Goal: Task Accomplishment & Management: Use online tool/utility

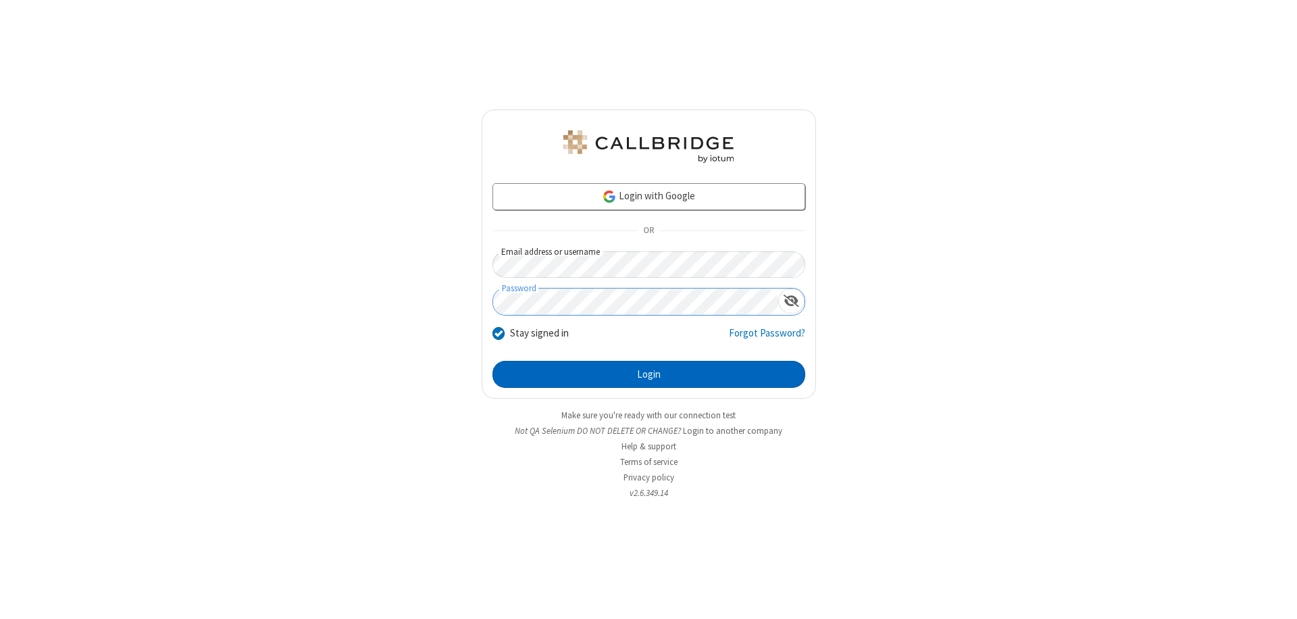
click at [649, 374] on button "Login" at bounding box center [649, 374] width 313 height 27
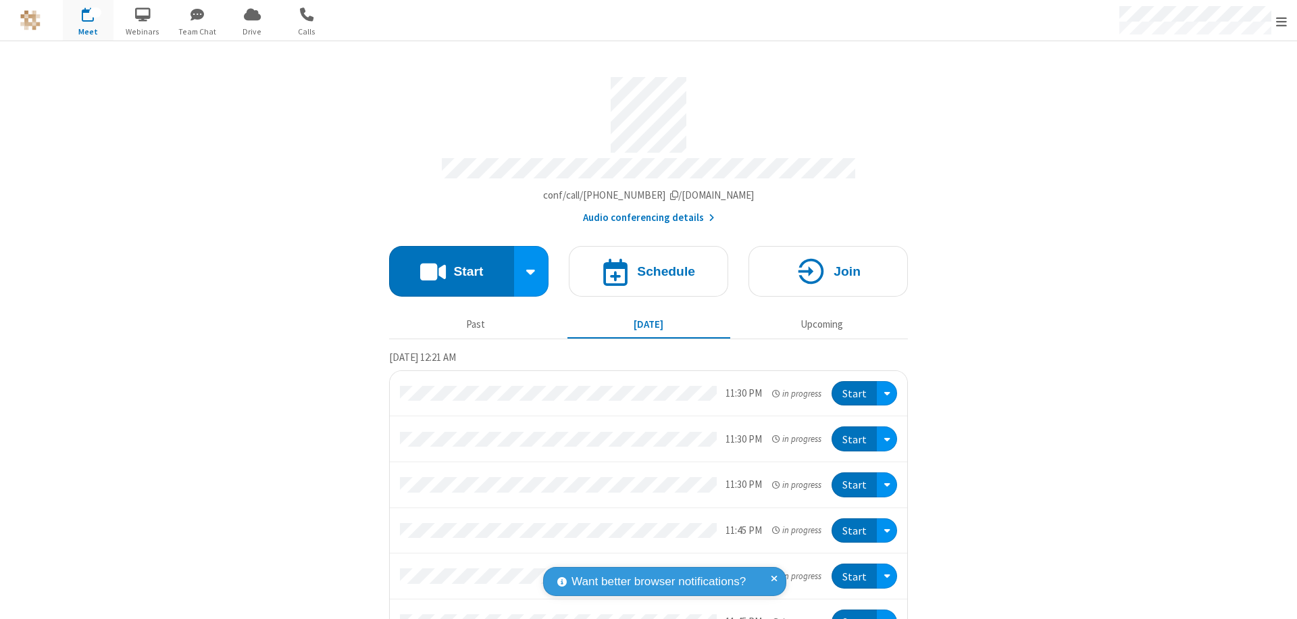
click at [446, 265] on button "Start" at bounding box center [451, 271] width 125 height 51
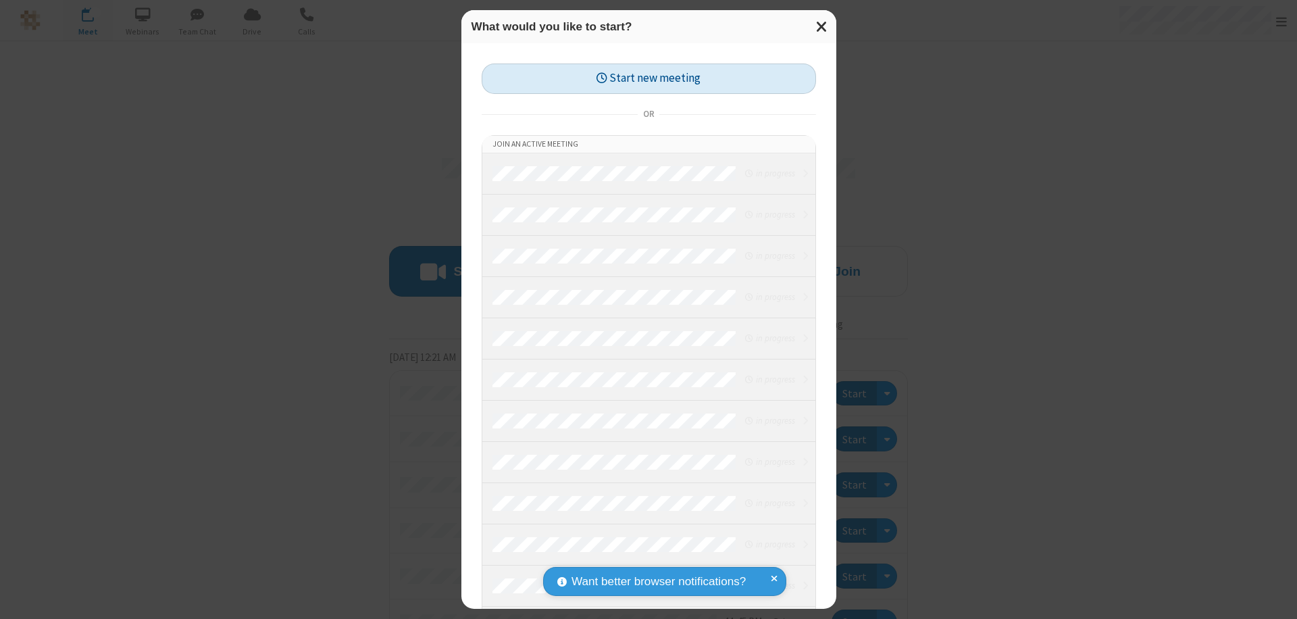
click at [649, 78] on button "Start new meeting" at bounding box center [649, 79] width 334 height 30
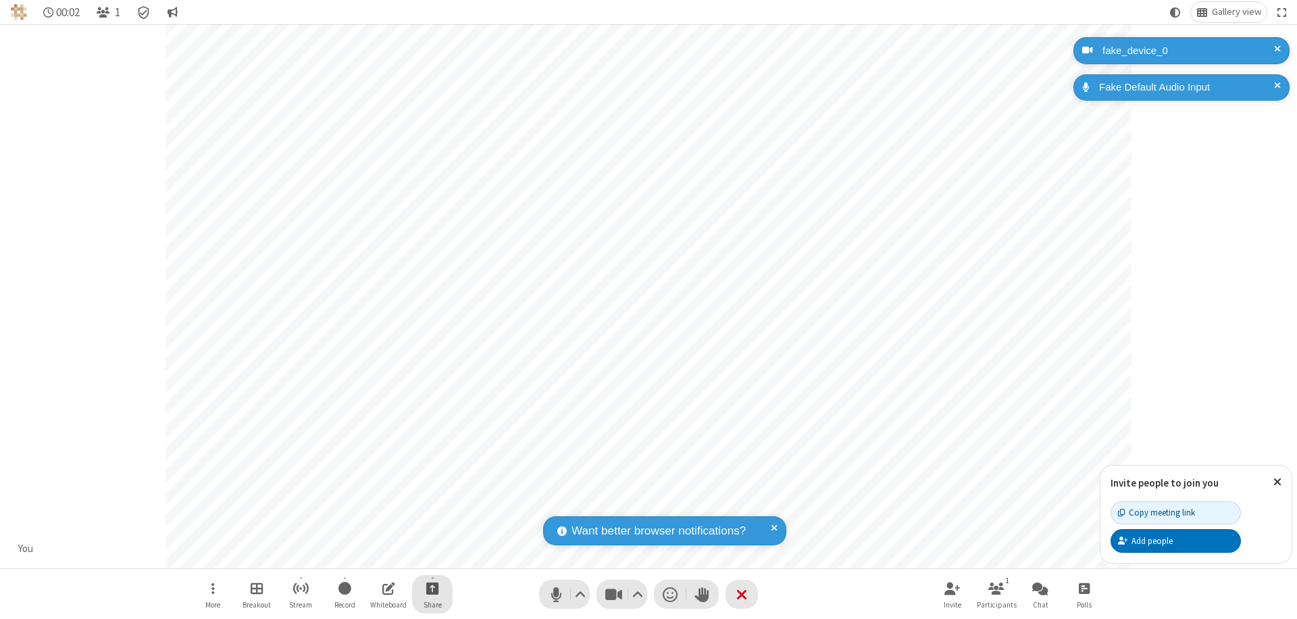
click at [432, 588] on span "Start sharing" at bounding box center [432, 588] width 13 height 17
click at [378, 555] on span "Share my screen" at bounding box center [378, 556] width 16 height 11
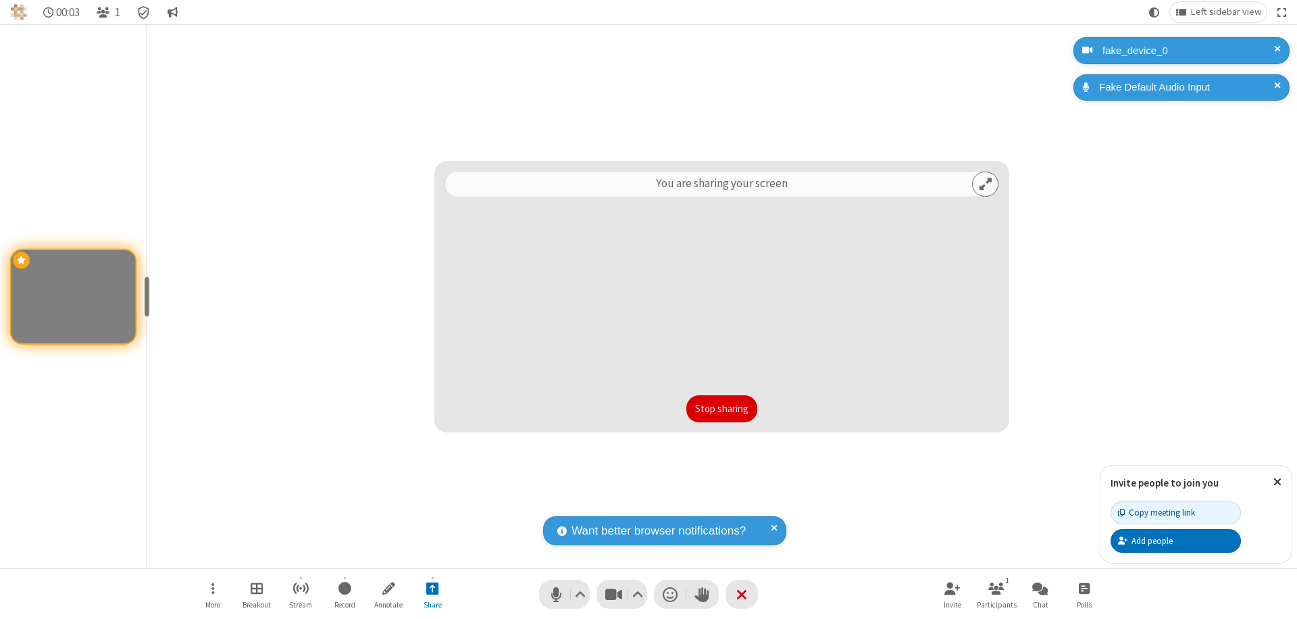
click at [722, 409] on button "Stop sharing" at bounding box center [721, 408] width 71 height 27
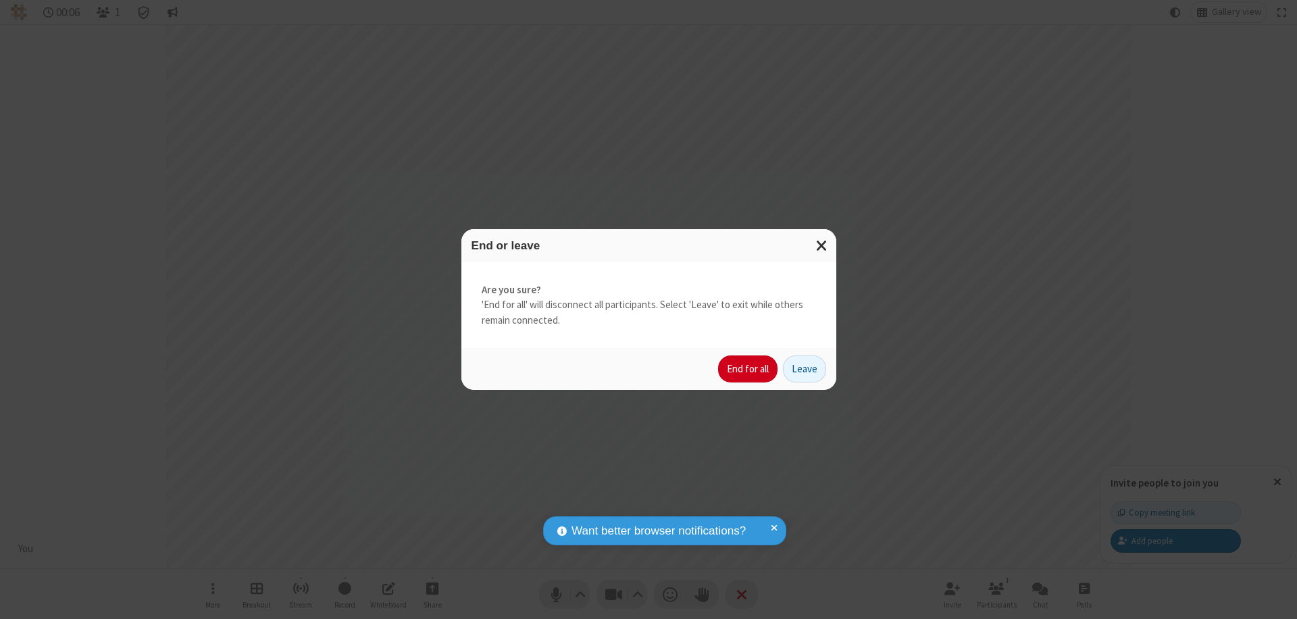
click at [749, 369] on button "End for all" at bounding box center [747, 368] width 59 height 27
